Goal: Task Accomplishment & Management: Manage account settings

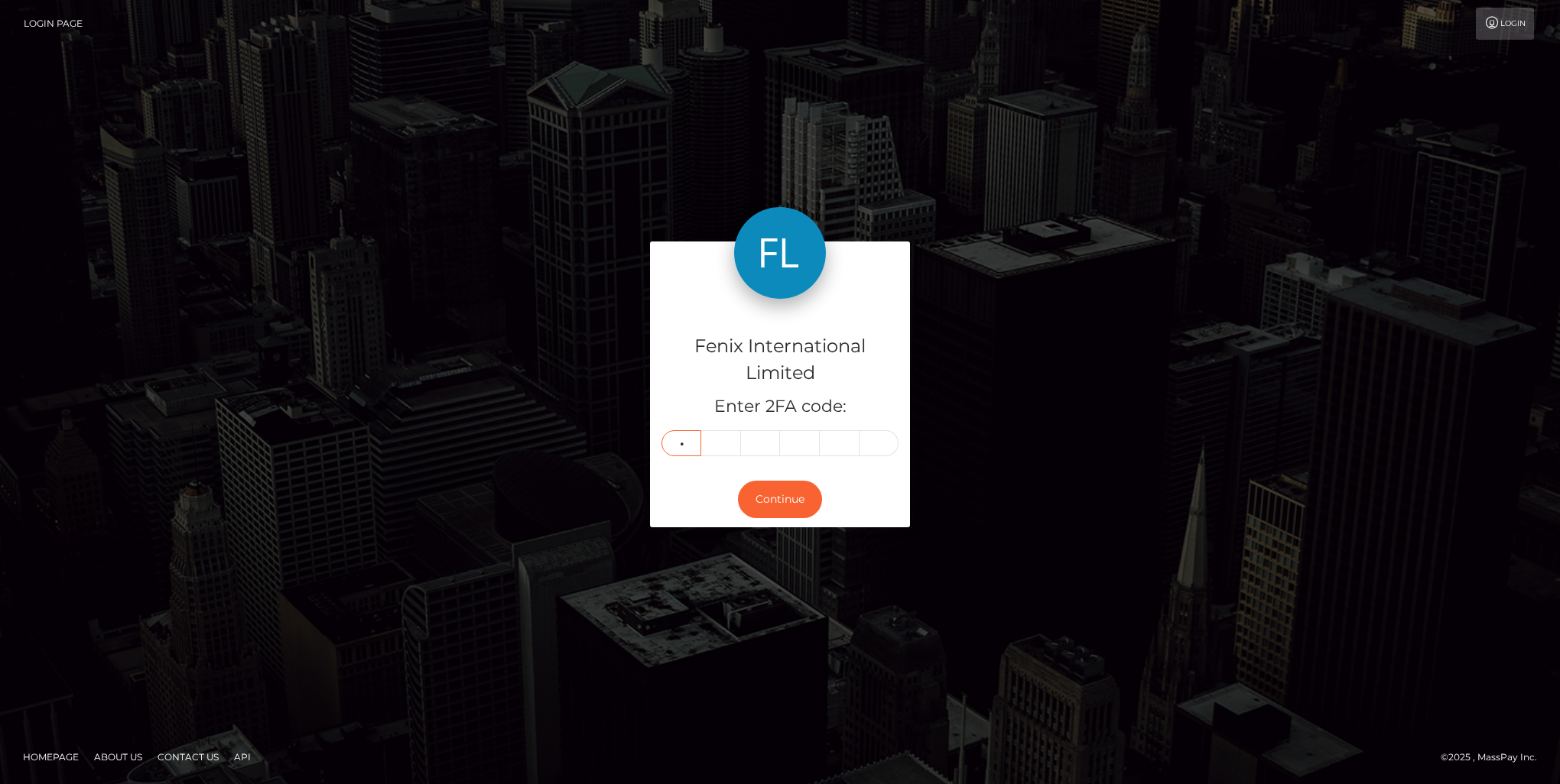
type input "7"
type input "2"
type input "7"
type input "1"
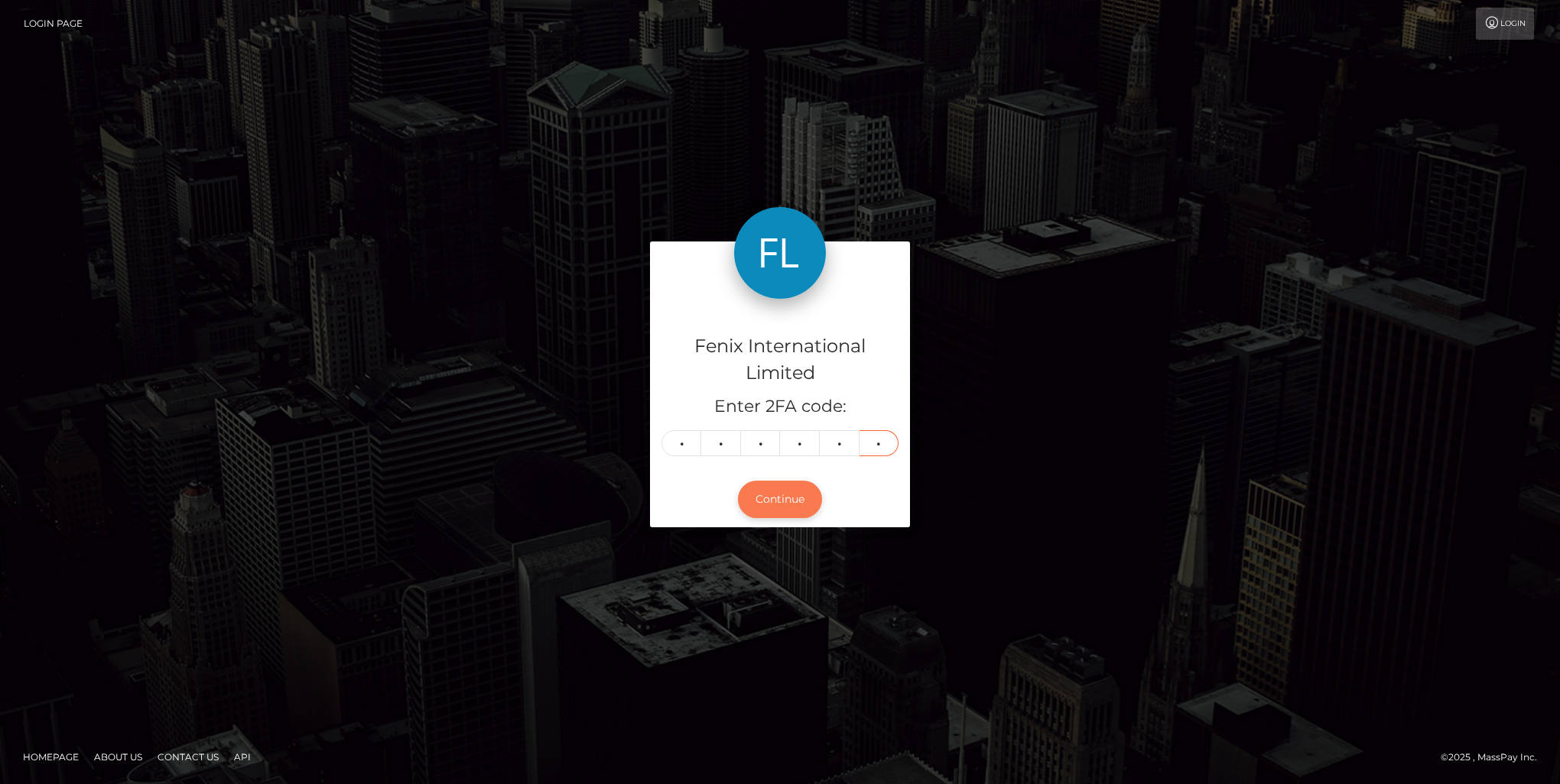
type input "5"
click at [777, 510] on button "Continue" at bounding box center [780, 499] width 84 height 38
